Goal: Task Accomplishment & Management: Manage account settings

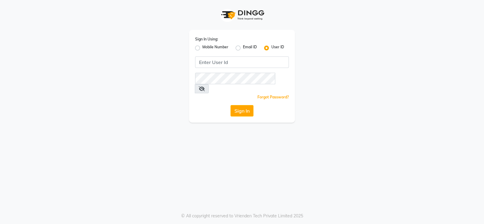
click at [202, 49] on label "Mobile Number" at bounding box center [215, 47] width 26 height 7
click at [202, 48] on input "Mobile Number" at bounding box center [204, 46] width 4 height 4
radio input "true"
radio input "false"
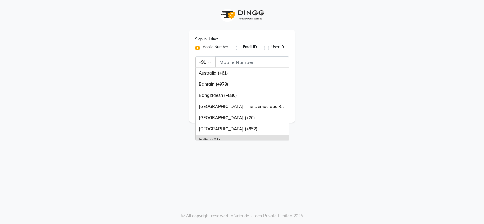
click at [213, 62] on span at bounding box center [212, 64] width 8 height 6
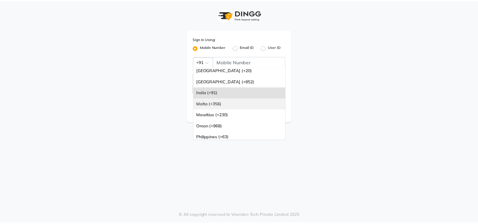
scroll to position [151, 0]
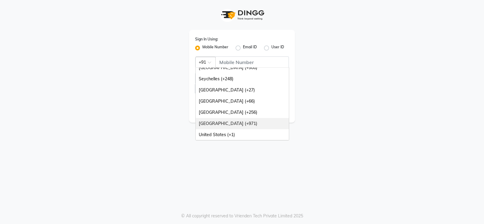
click at [234, 121] on div "[GEOGRAPHIC_DATA] (+971)" at bounding box center [242, 123] width 93 height 11
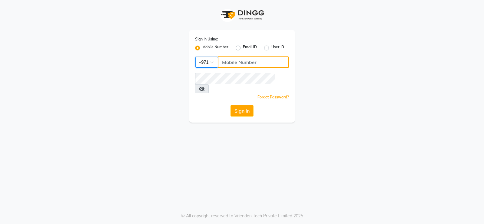
click at [248, 62] on input "Username" at bounding box center [253, 62] width 71 height 11
type input "581938073"
click at [244, 105] on button "Sign In" at bounding box center [241, 110] width 23 height 11
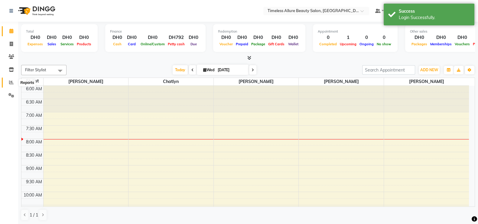
click at [12, 81] on icon at bounding box center [11, 82] width 5 height 5
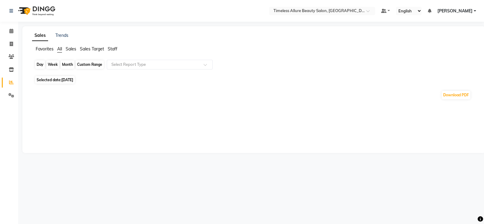
click at [39, 64] on div "Day" at bounding box center [40, 64] width 10 height 8
select select "9"
select select "2025"
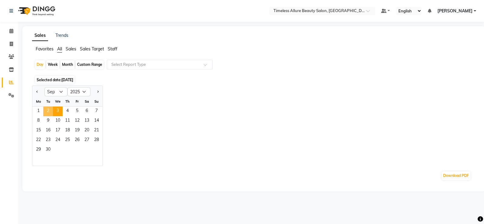
click at [49, 110] on span "2" at bounding box center [48, 112] width 10 height 10
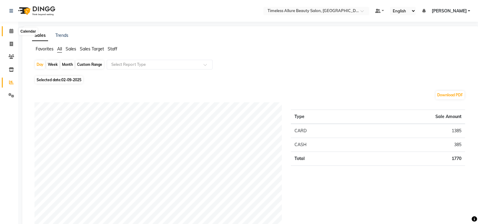
click at [8, 31] on span at bounding box center [11, 31] width 11 height 7
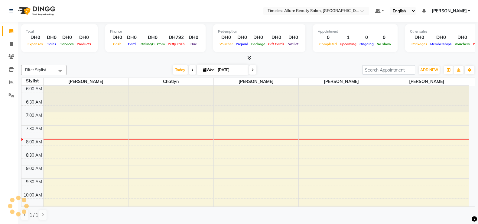
scroll to position [53, 0]
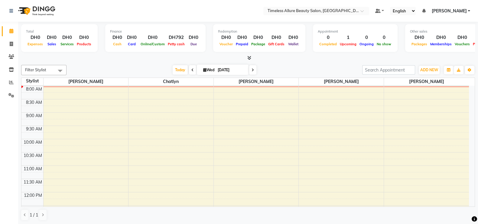
click at [191, 70] on icon at bounding box center [192, 70] width 2 height 4
type input "02-09-2025"
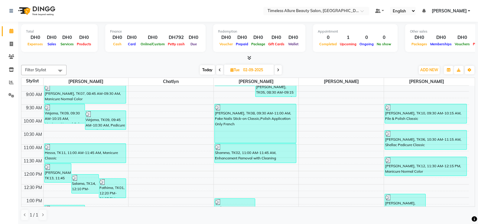
scroll to position [91, 0]
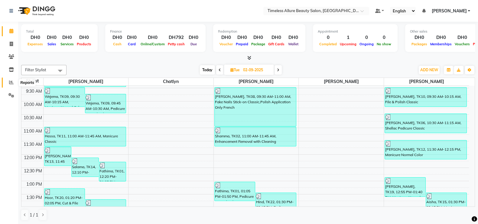
click at [12, 83] on icon at bounding box center [11, 82] width 5 height 5
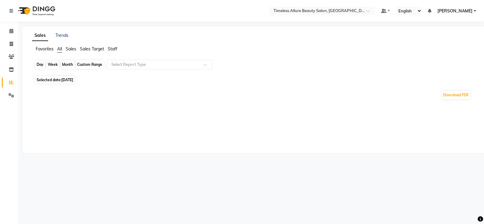
click at [41, 65] on div "Day" at bounding box center [40, 64] width 10 height 8
select select "9"
select select "2025"
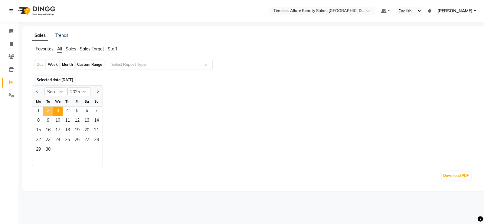
click at [50, 111] on span "2" at bounding box center [48, 112] width 10 height 10
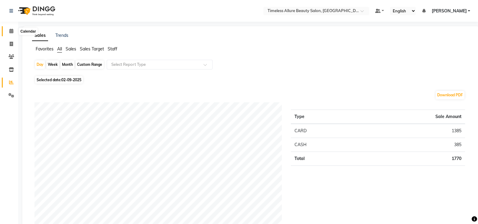
click at [8, 32] on span at bounding box center [11, 31] width 11 height 7
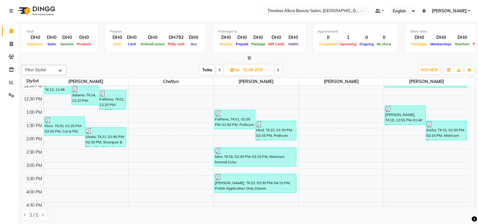
scroll to position [164, 0]
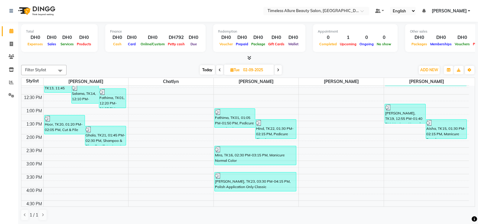
click at [280, 68] on span at bounding box center [277, 69] width 7 height 9
type input "[DATE]"
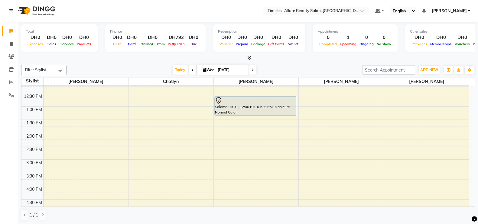
scroll to position [166, 0]
